Goal: Use online tool/utility: Utilize a website feature to perform a specific function

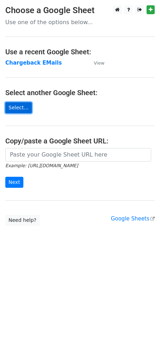
click at [21, 109] on link "Select..." at bounding box center [18, 107] width 27 height 11
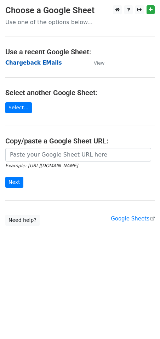
click at [46, 62] on strong "Chargeback EMails" at bounding box center [33, 63] width 57 height 6
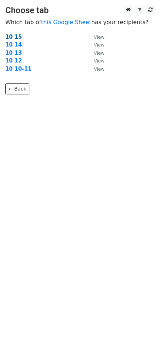
click at [15, 37] on strong "10 15" at bounding box center [13, 37] width 17 height 6
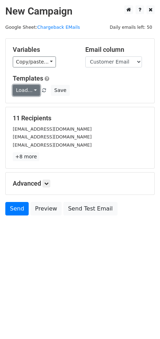
click at [30, 87] on link "Load..." at bounding box center [26, 90] width 27 height 11
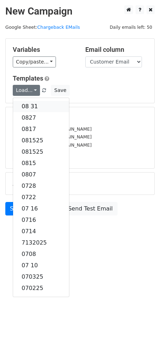
click at [30, 106] on link "08 31" at bounding box center [41, 106] width 56 height 11
